Goal: Task Accomplishment & Management: Manage account settings

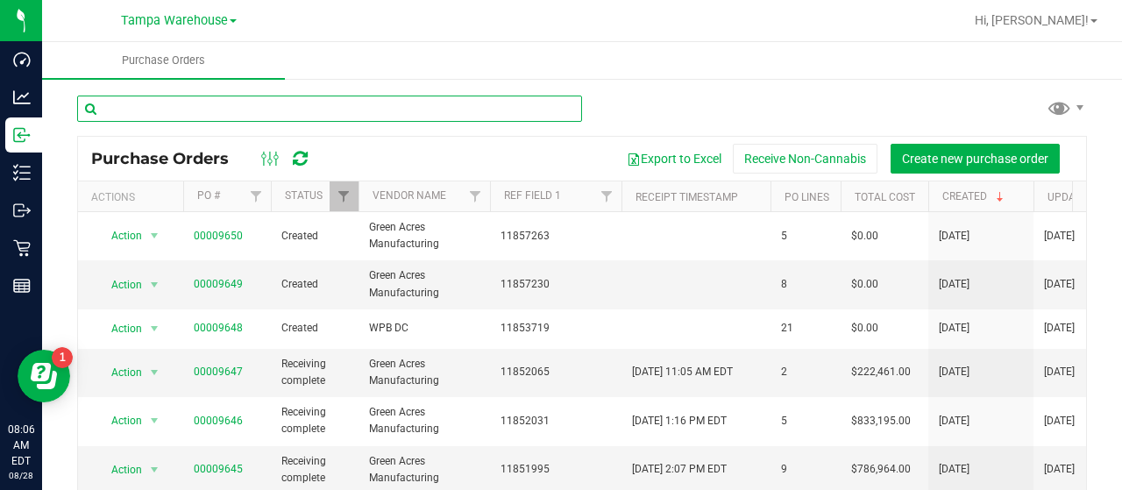
click at [171, 111] on input "text" at bounding box center [329, 109] width 505 height 26
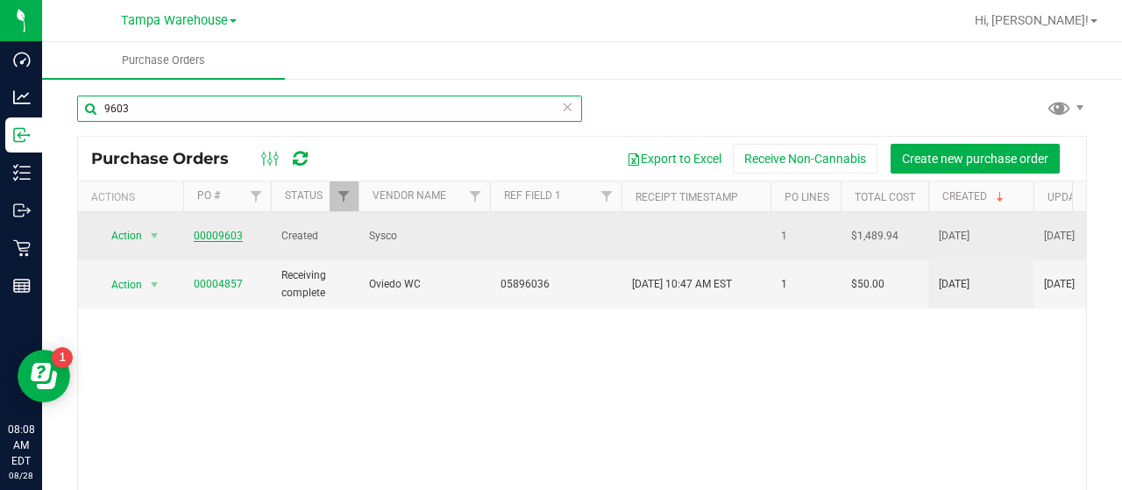
type input "9603"
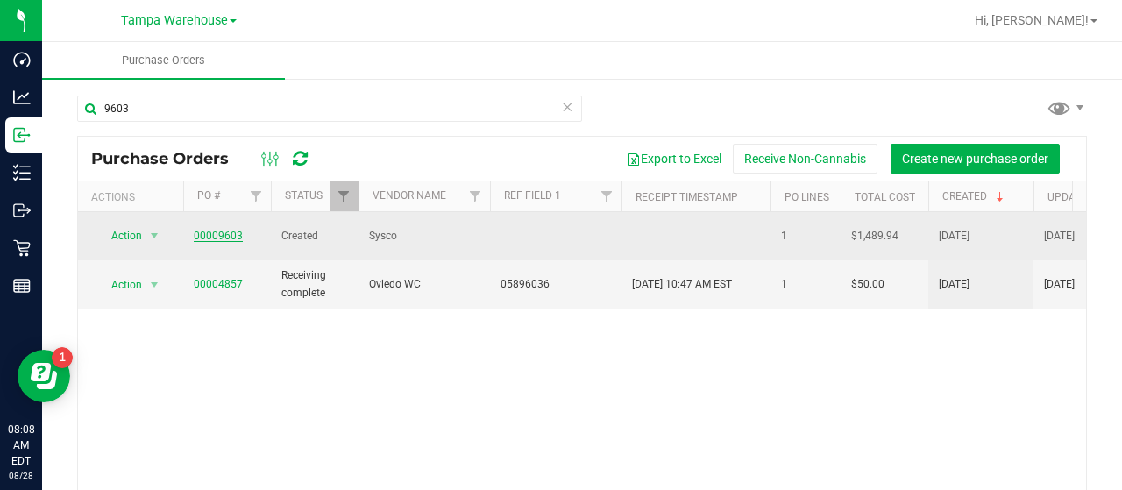
click at [214, 230] on link "00009603" at bounding box center [218, 236] width 49 height 12
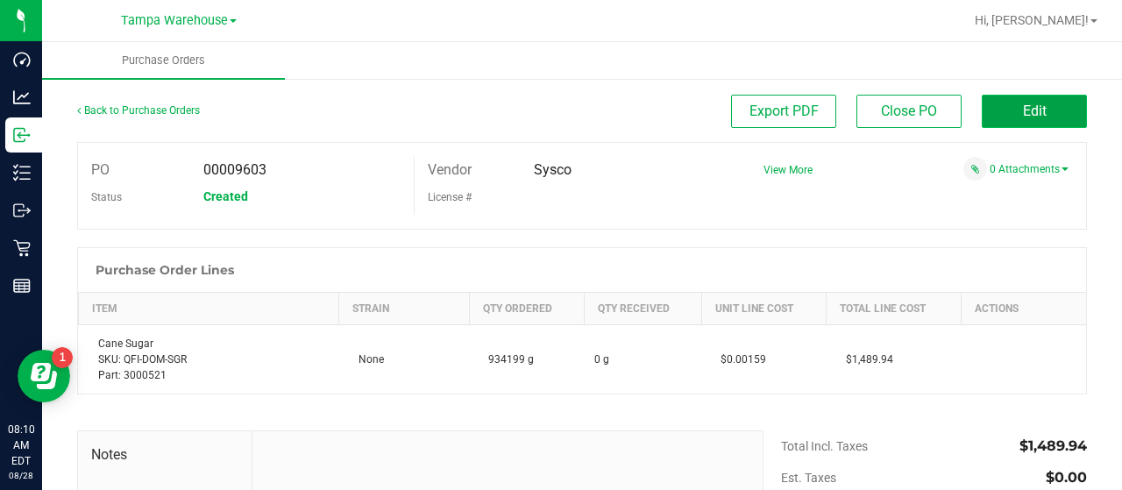
click at [982, 104] on button "Edit" at bounding box center [1034, 111] width 105 height 33
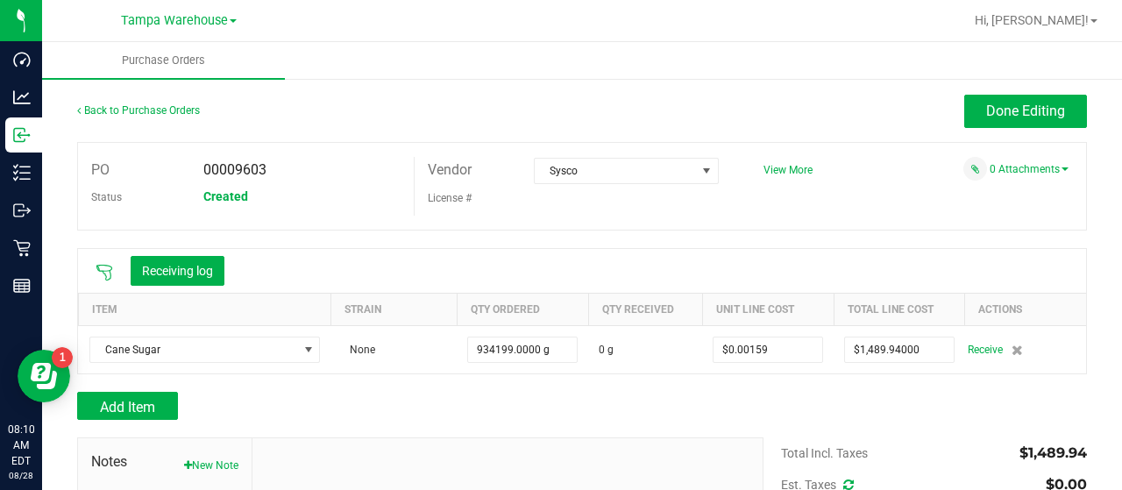
scroll to position [88, 0]
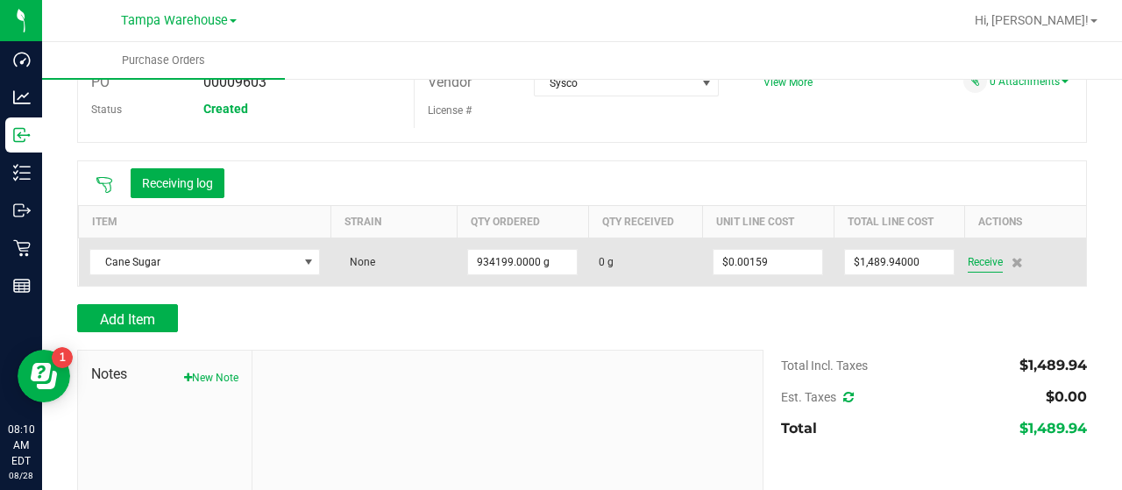
click at [968, 257] on span "Receive" at bounding box center [985, 262] width 35 height 21
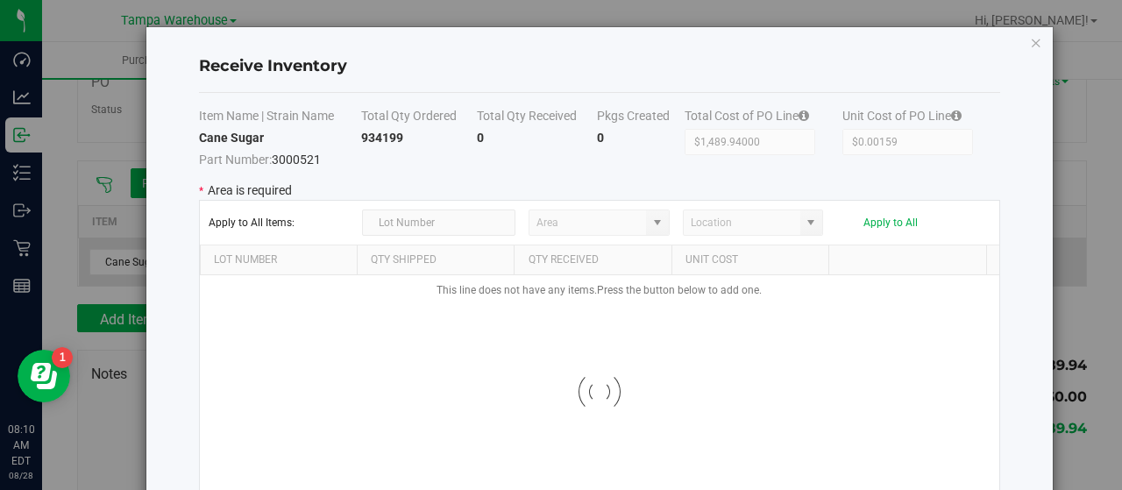
type input "State Pantry 1"
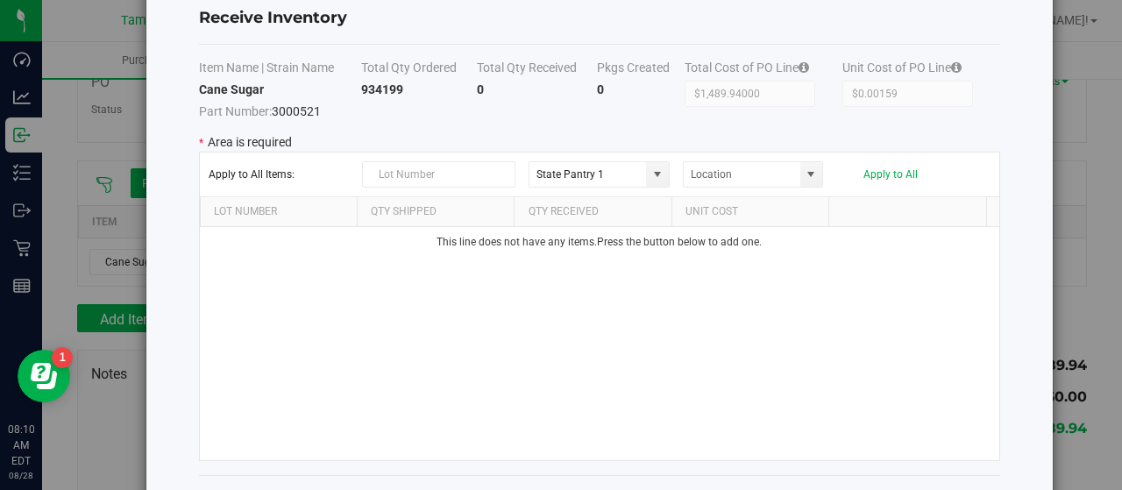
scroll to position [116, 0]
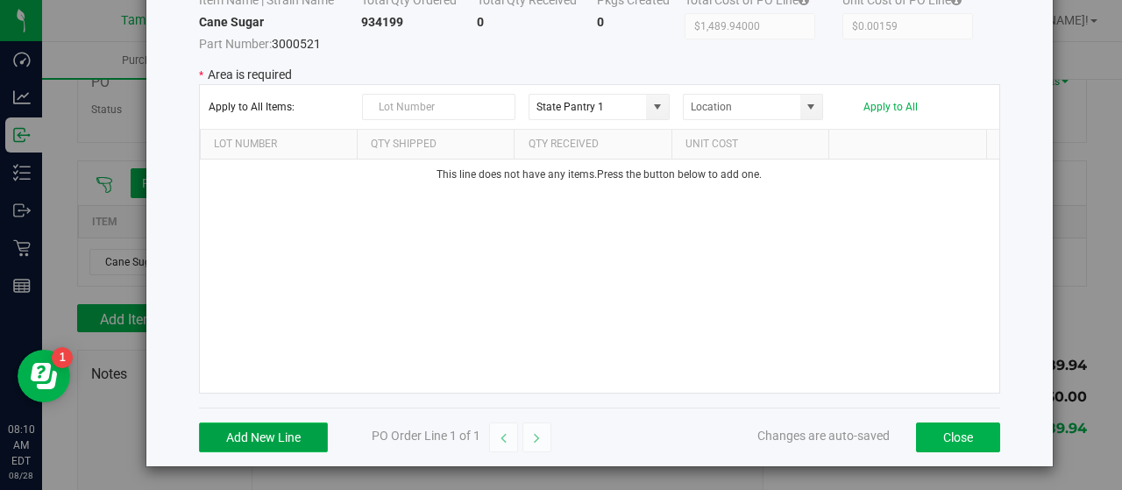
click at [266, 429] on button "Add New Line" at bounding box center [263, 438] width 129 height 30
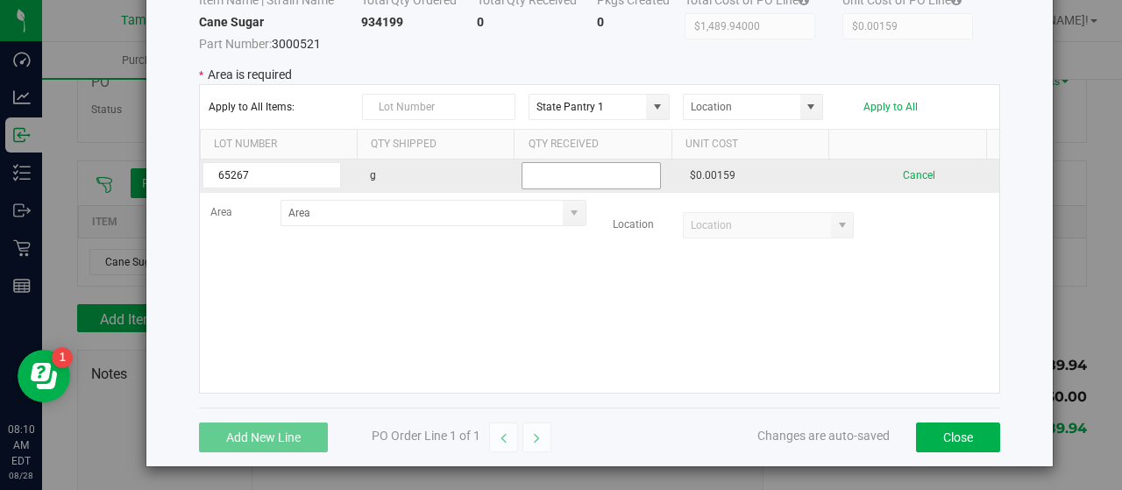
type input "65267"
click at [558, 173] on input "text" at bounding box center [591, 175] width 138 height 27
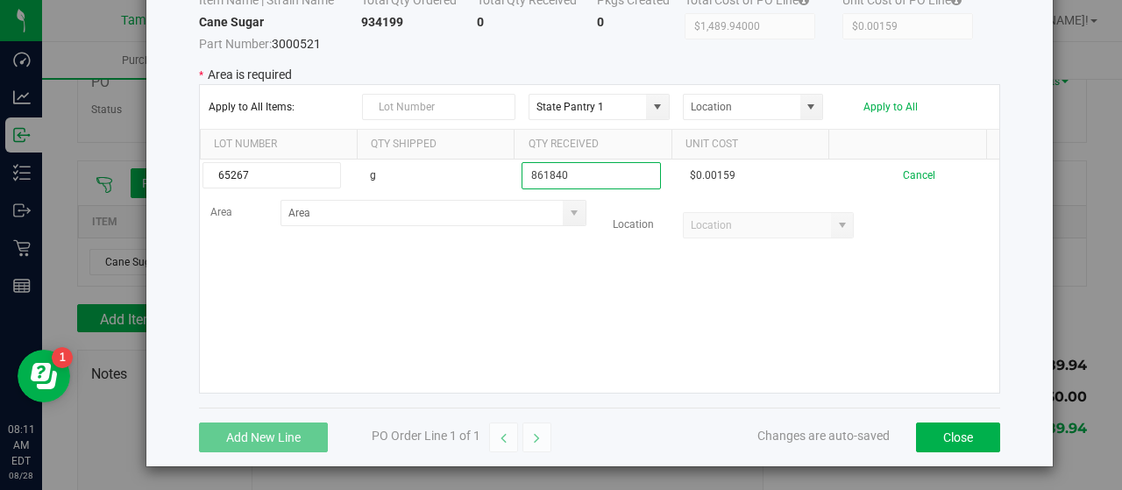
type input "861840"
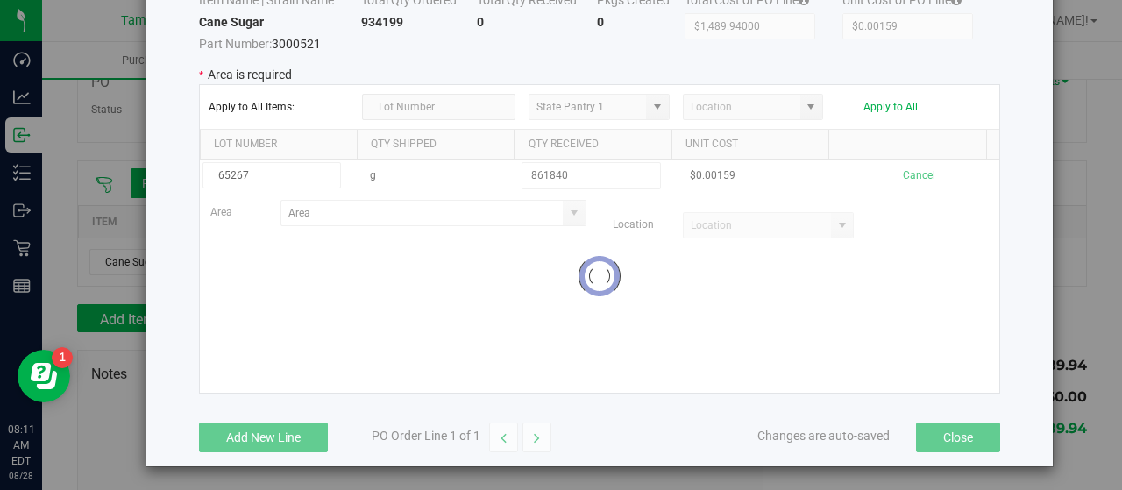
click at [529, 296] on kendo-grid-list "65267 g 861840 $0.00159 Cancel Area Location Loading" at bounding box center [599, 276] width 799 height 233
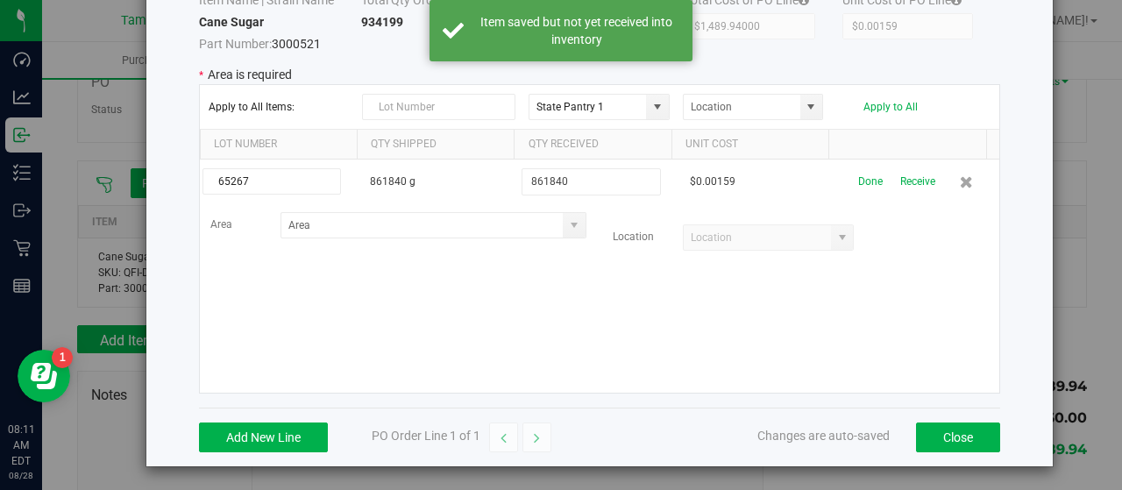
click at [567, 222] on span at bounding box center [574, 225] width 14 height 14
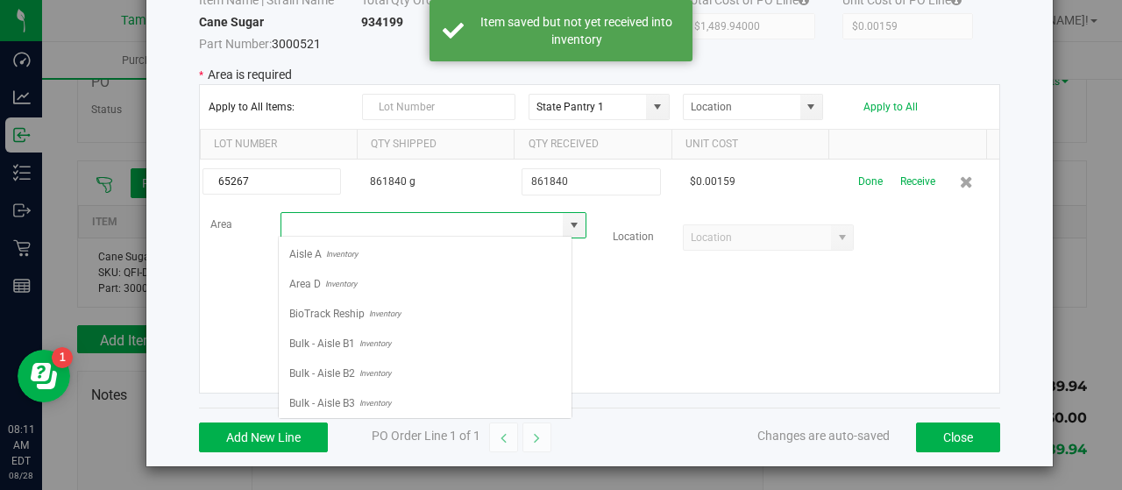
scroll to position [25, 295]
click at [421, 336] on li "Bulk - Aisle B1 Inventory" at bounding box center [425, 344] width 293 height 30
type input "Bulk - Aisle B1"
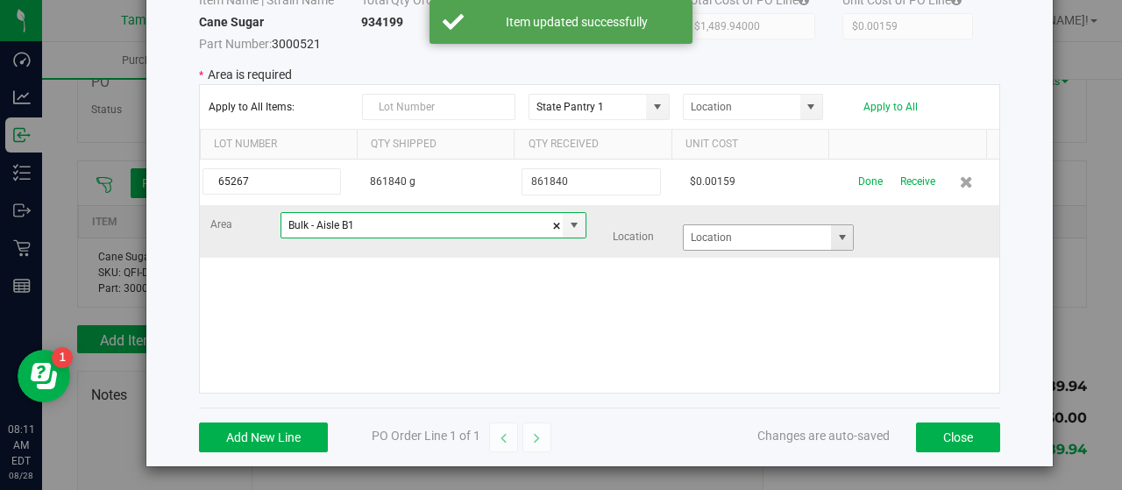
click at [835, 237] on span at bounding box center [842, 238] width 14 height 14
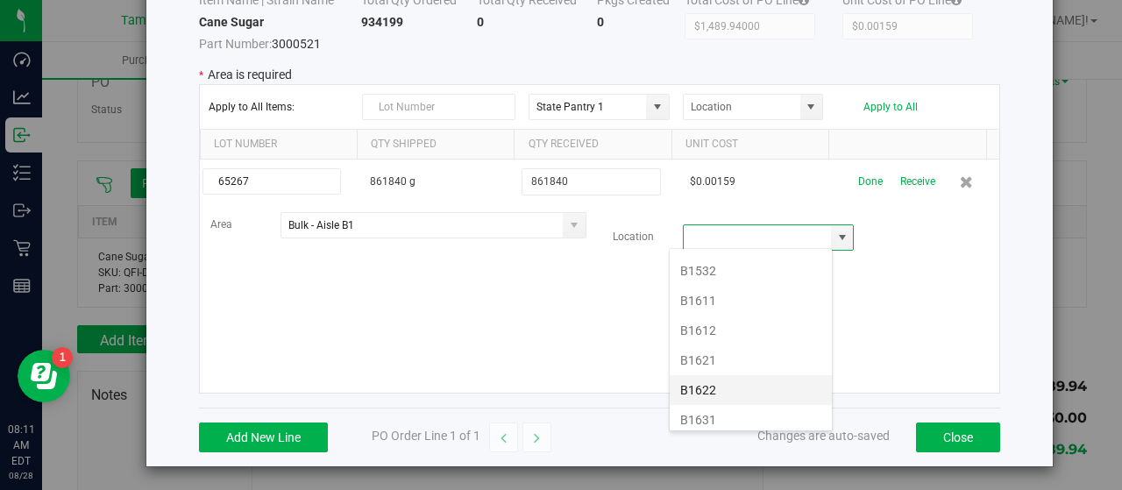
scroll to position [526, 0]
click at [728, 292] on li "B1612" at bounding box center [751, 307] width 162 height 30
type input "B1612"
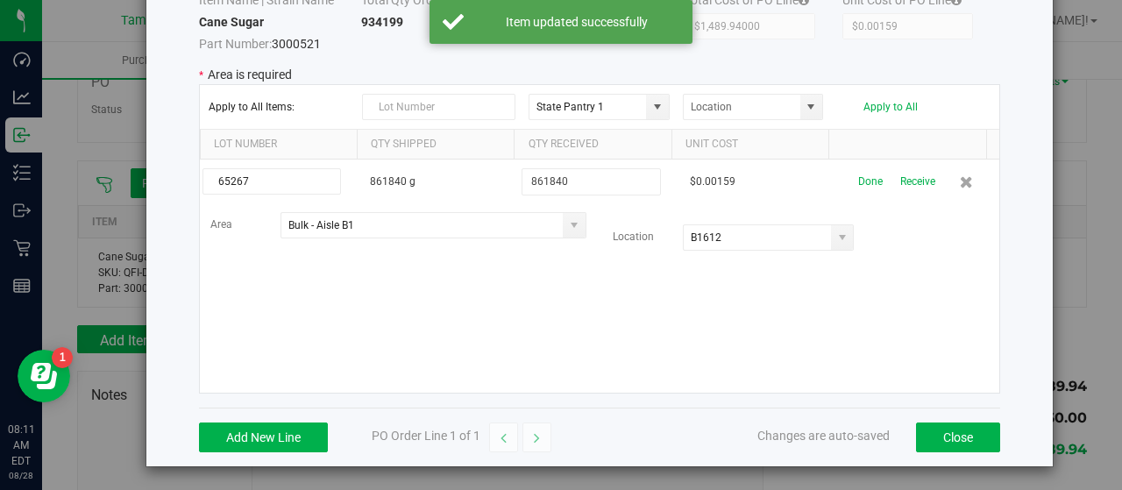
click at [620, 314] on div "65267 861840 g 861840 $0.00159 Done Receive Area Bulk - Aisle B1 Location B1612" at bounding box center [599, 276] width 799 height 233
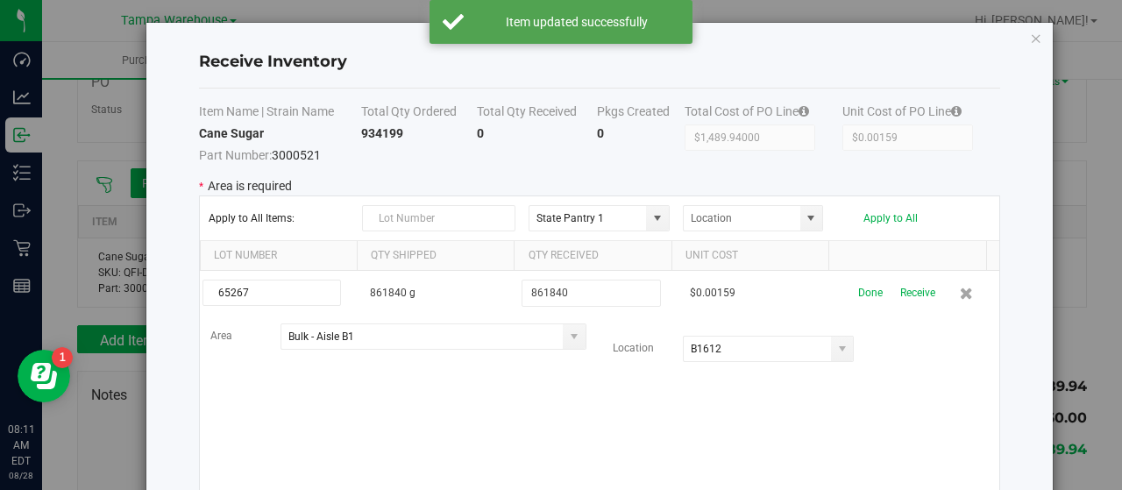
scroll to position [0, 0]
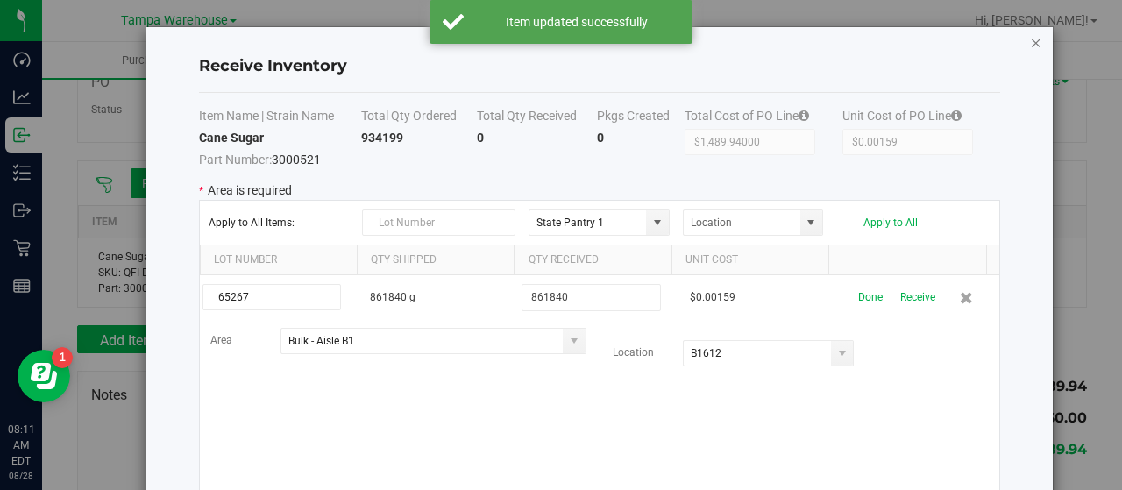
click at [1030, 41] on icon "Close modal" at bounding box center [1036, 42] width 12 height 21
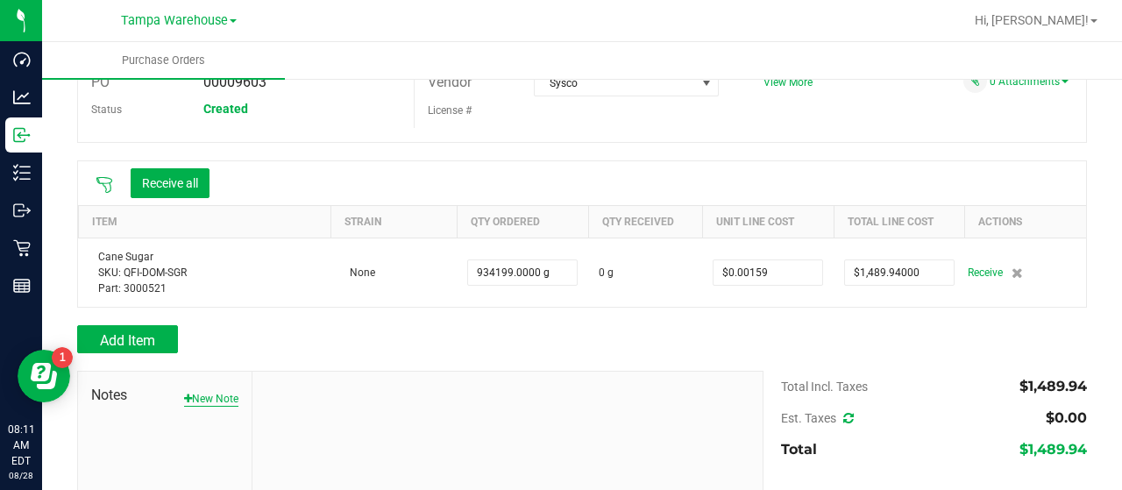
click at [220, 395] on button "New Note" at bounding box center [211, 399] width 54 height 16
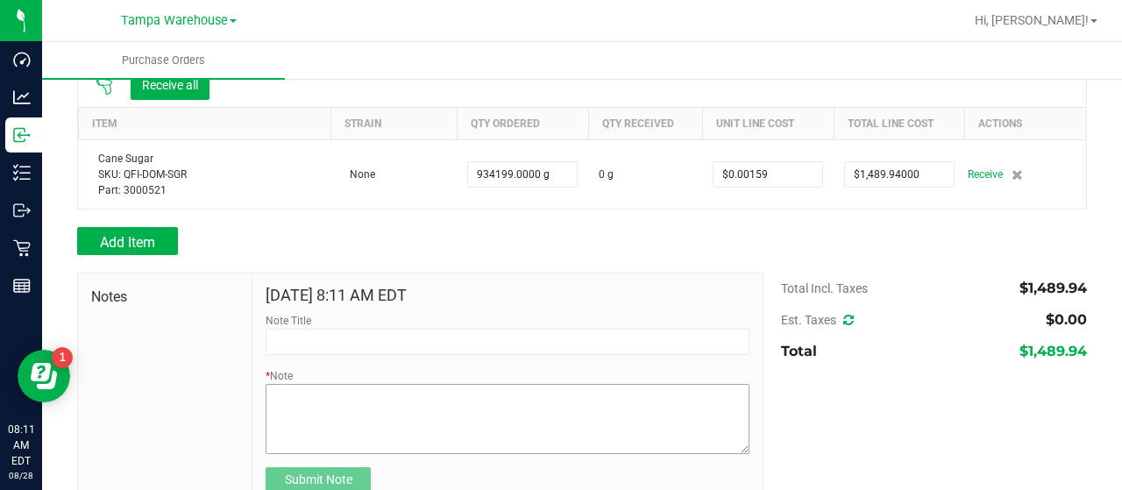
scroll to position [221, 0]
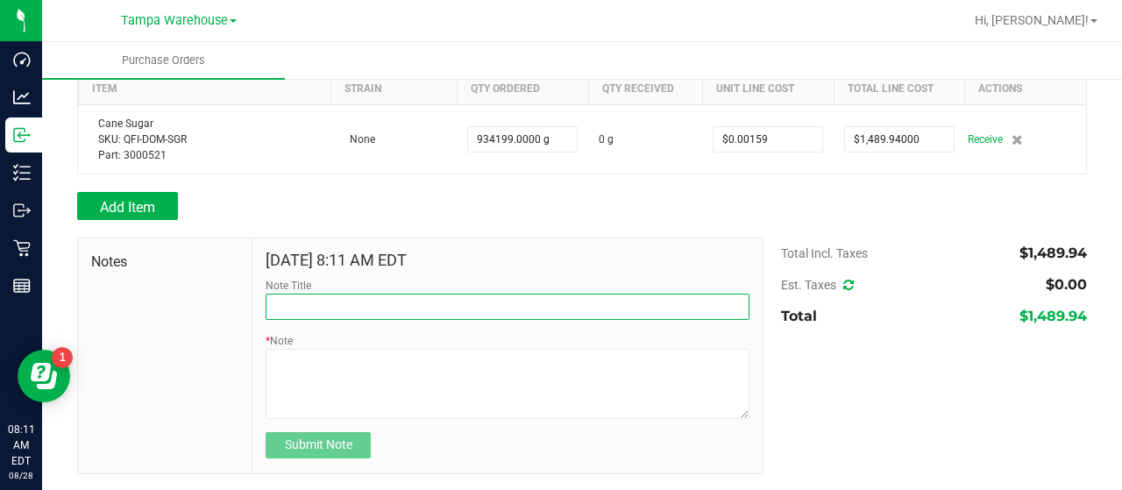
click at [363, 304] on input "Note Title" at bounding box center [508, 307] width 484 height 26
type input "r"
type input "RECEIVED #3000521"
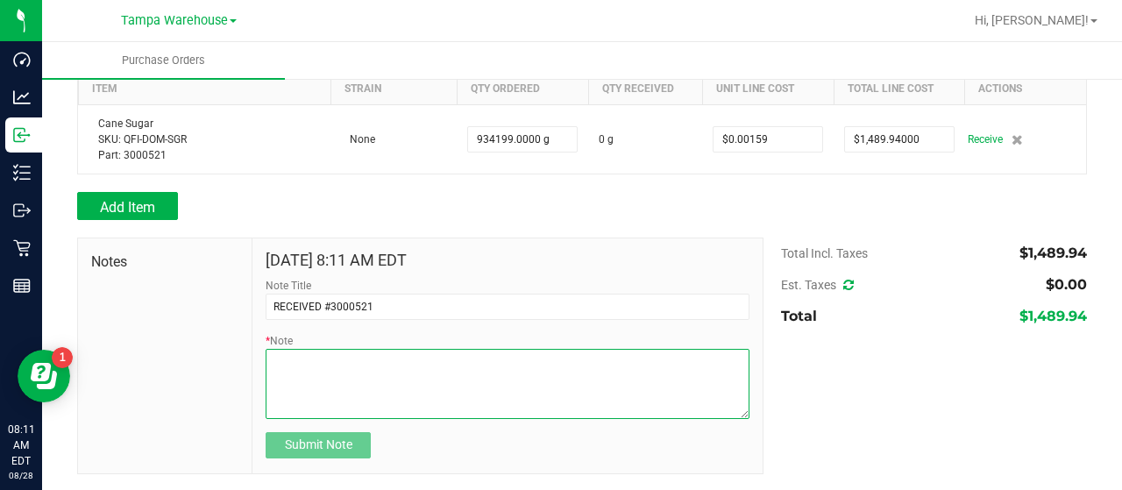
click at [431, 367] on textarea "* Note" at bounding box center [508, 384] width 484 height 70
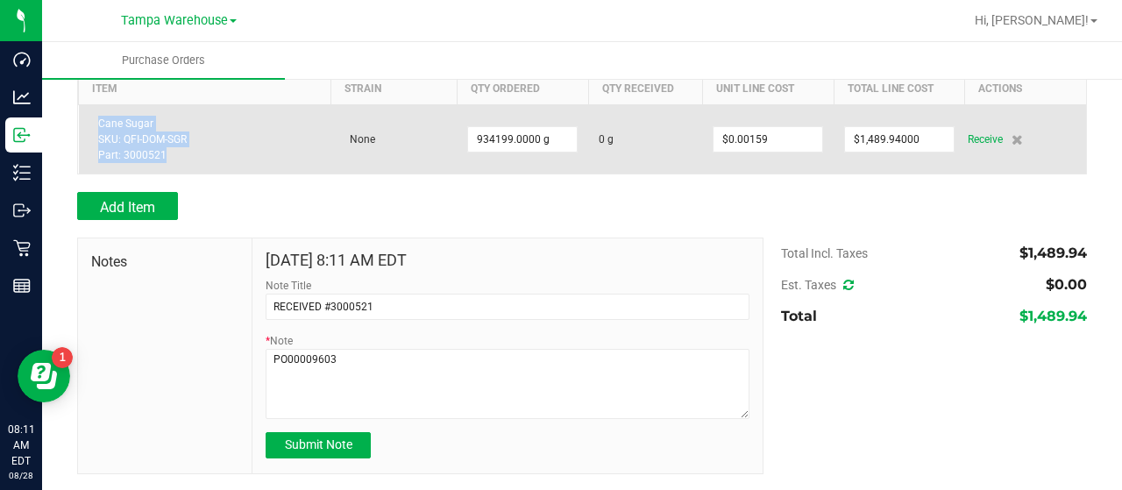
drag, startPoint x: 98, startPoint y: 121, endPoint x: 179, endPoint y: 160, distance: 89.4
click at [179, 160] on div "Cane Sugar SKU: QFI-DOM-SGR Part: 3000521" at bounding box center [204, 139] width 231 height 47
copy div "Cane Sugar SKU: QFI-DOM-SGR Part: 3000521"
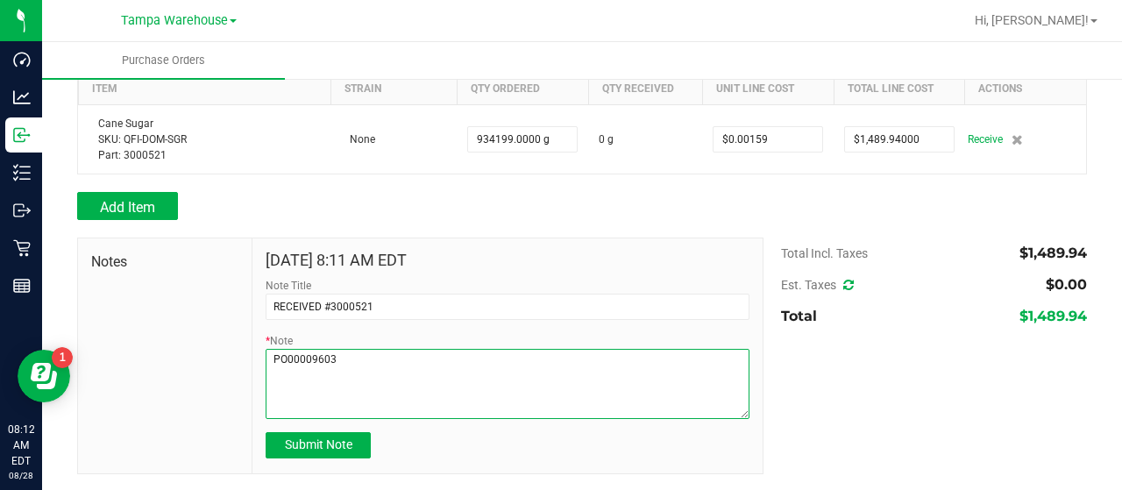
click at [380, 353] on textarea "* Note" at bounding box center [508, 384] width 484 height 70
paste textarea "Cane Sugar SKU: QFI-DOM-SGR Part: 3000521"
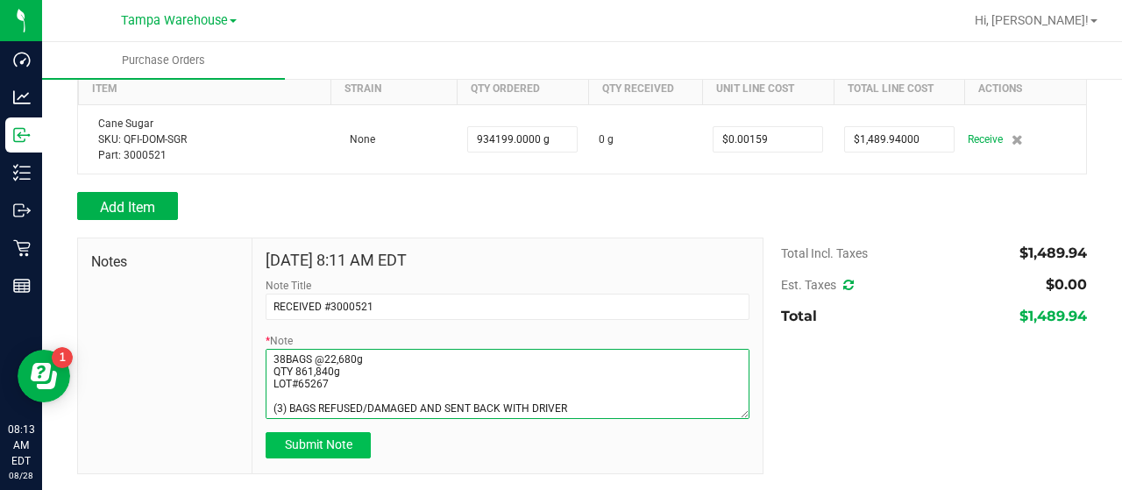
type textarea "PO00009603 Cane Sugar SKU: QFI-DOM-SGR Part: 3000521 38BAGS @22,680g QTY 861,84…"
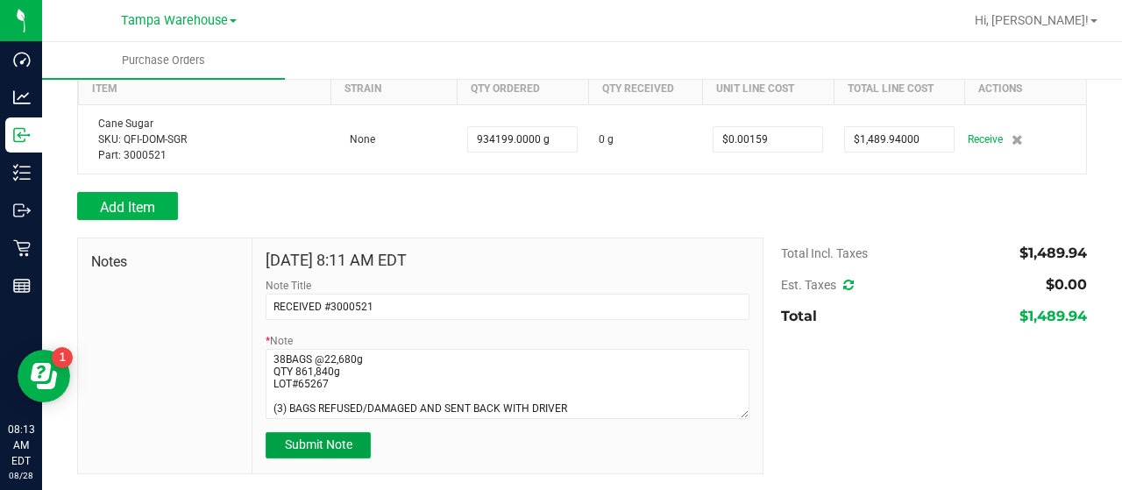
click at [352, 439] on button "Submit Note" at bounding box center [318, 445] width 105 height 26
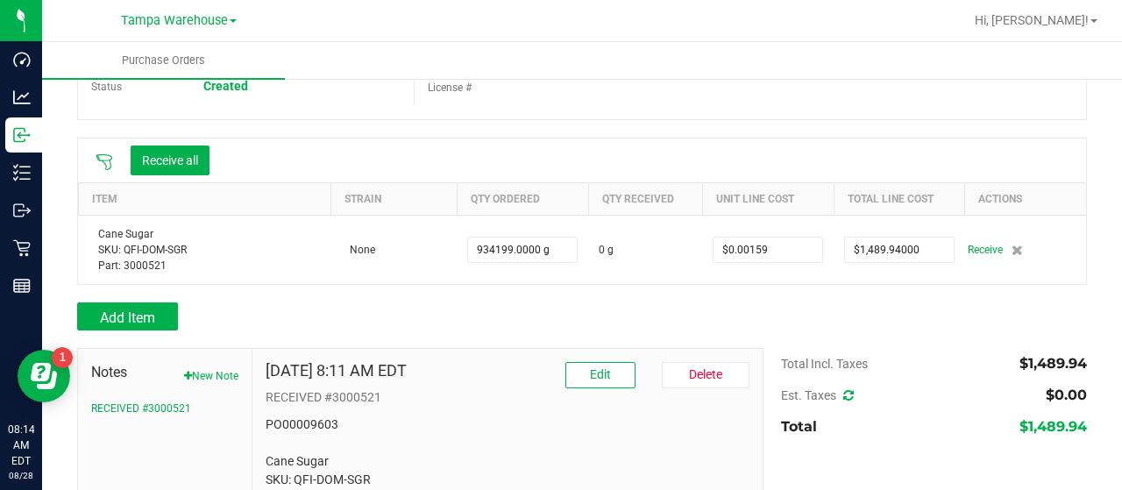
scroll to position [133, 0]
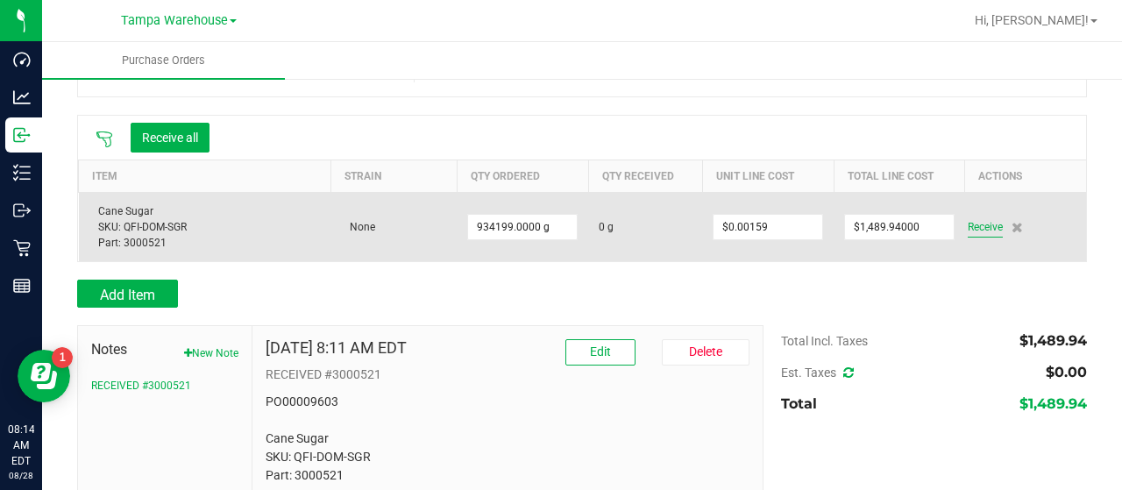
click at [976, 223] on span "Receive" at bounding box center [985, 227] width 35 height 21
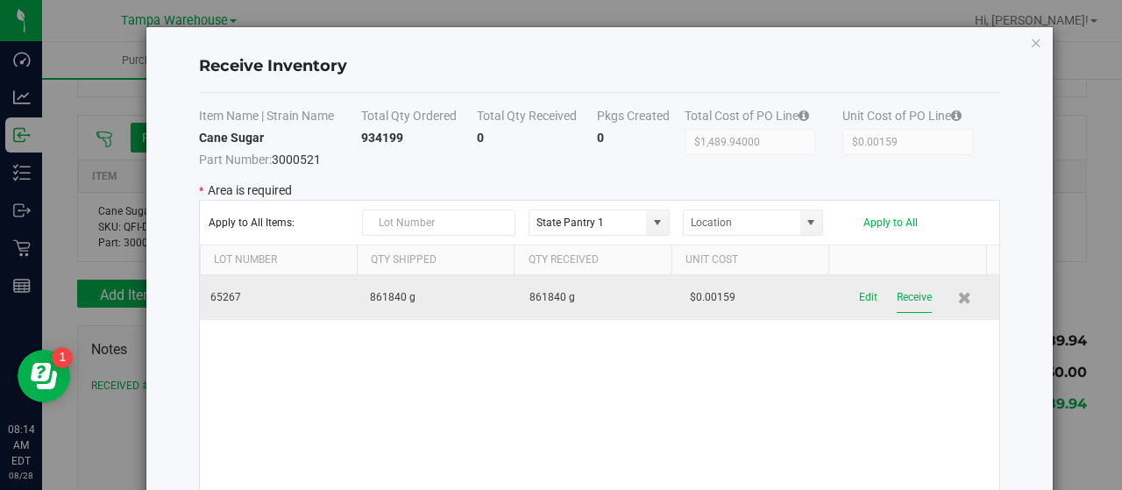
click at [897, 292] on button "Receive" at bounding box center [914, 297] width 35 height 31
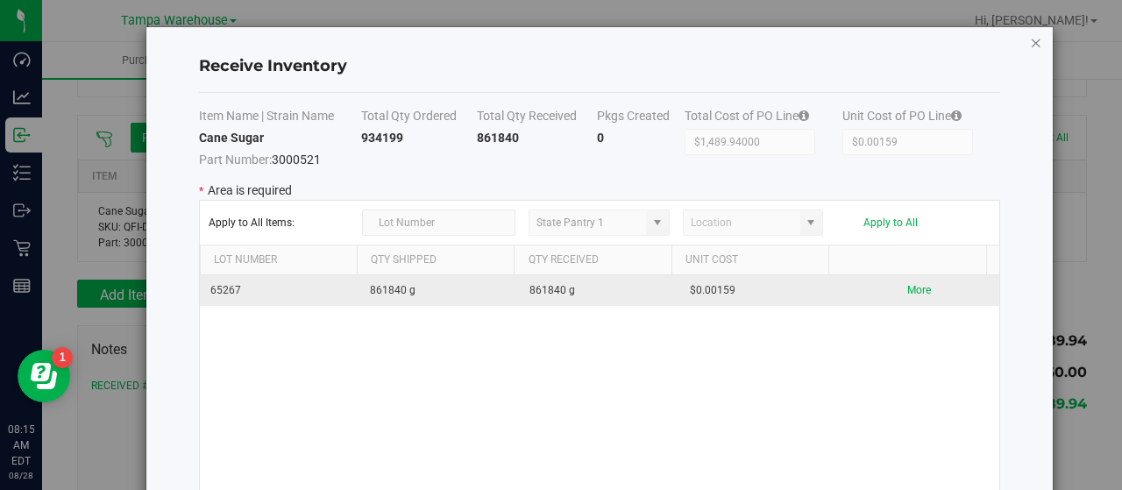
click at [1030, 37] on icon "Close modal" at bounding box center [1036, 42] width 12 height 21
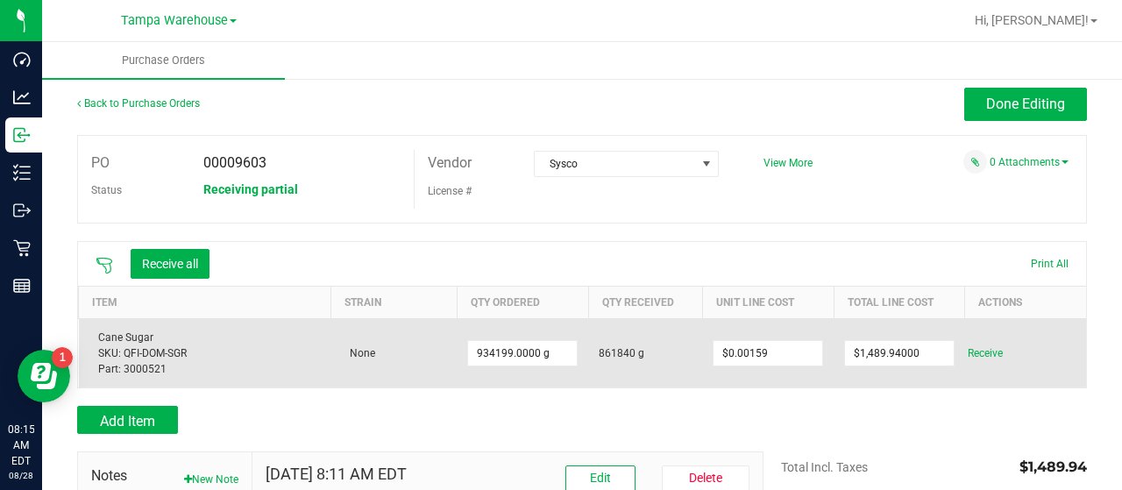
scroll to position [0, 0]
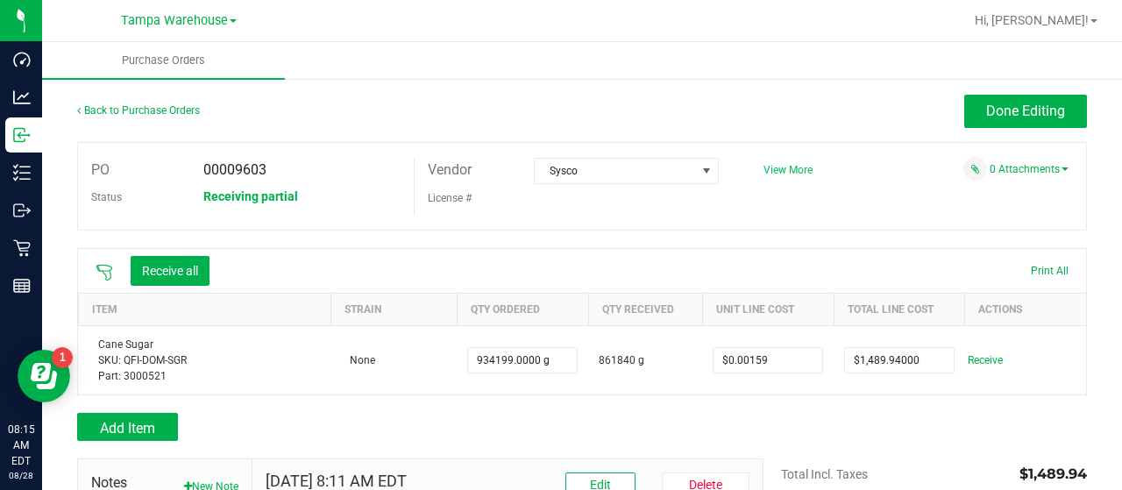
click at [787, 170] on span "View More" at bounding box center [787, 170] width 49 height 12
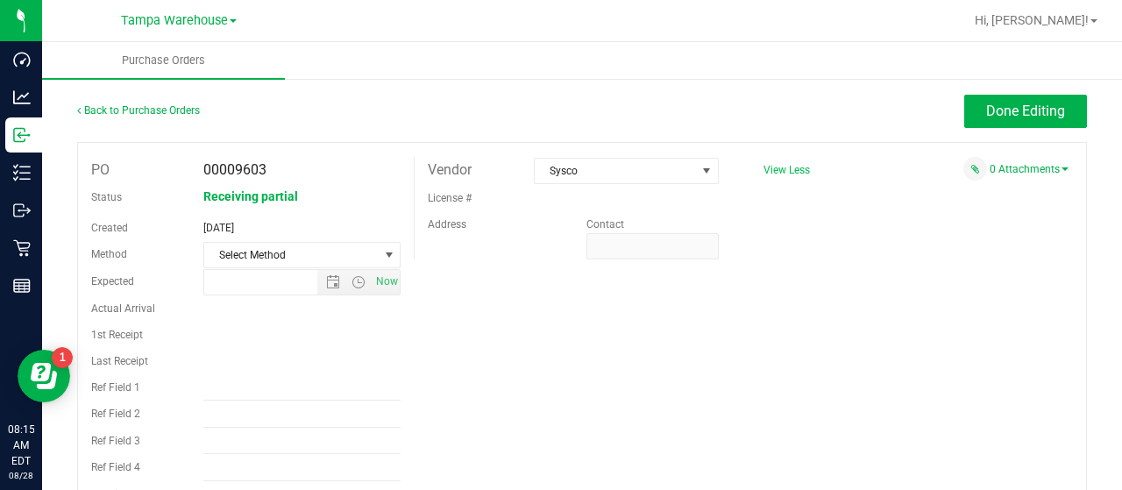
type input "8/21/2025 11:51 AM"
click at [274, 394] on input "Ref Field 1" at bounding box center [302, 387] width 198 height 26
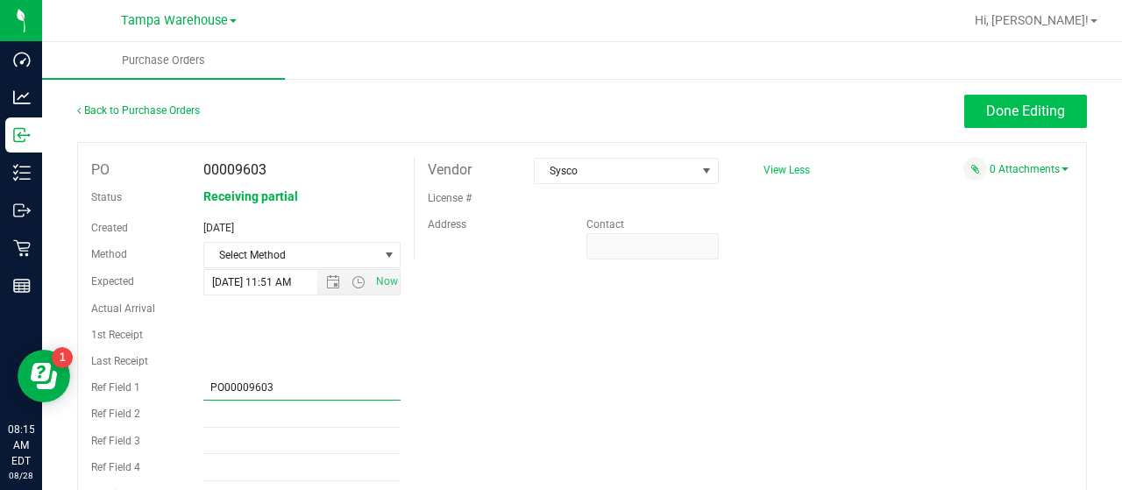
type input "PO00009603"
click at [964, 103] on button "Done Editing" at bounding box center [1025, 111] width 123 height 33
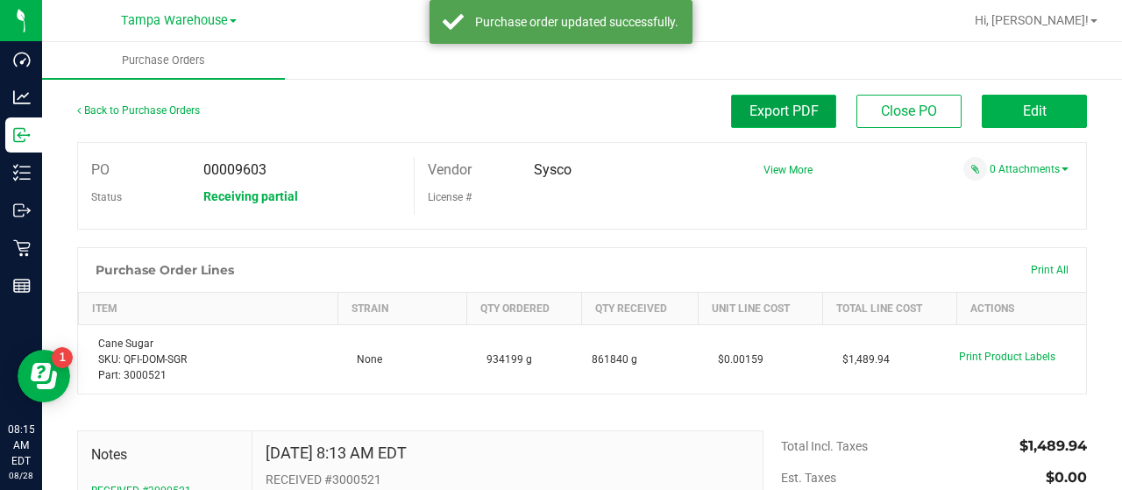
click at [793, 110] on span "Export PDF" at bounding box center [783, 111] width 69 height 17
